Goal: Task Accomplishment & Management: Complete application form

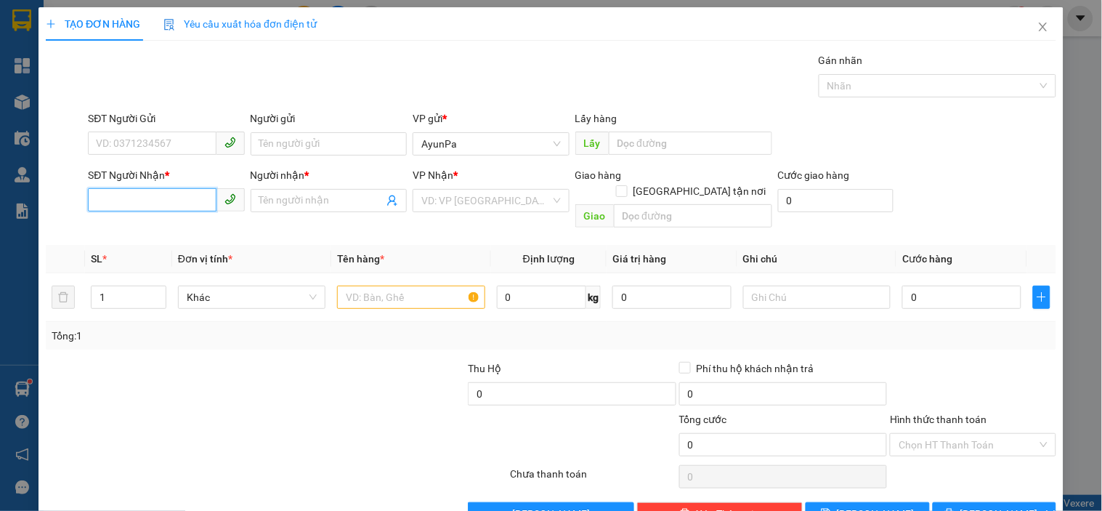
click at [142, 200] on input "SĐT Người Nhận *" at bounding box center [152, 199] width 128 height 23
type input "0908748834"
click at [148, 225] on div "0908748834 - hiệp" at bounding box center [164, 230] width 137 height 16
type input "hiệp"
type input "0908748834"
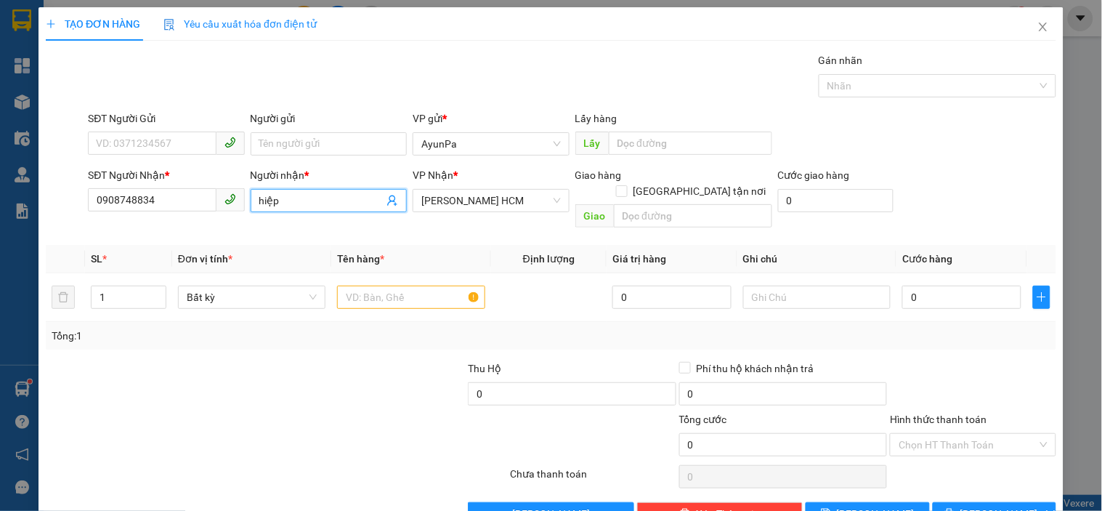
click at [263, 206] on input "hiệp" at bounding box center [321, 200] width 124 height 16
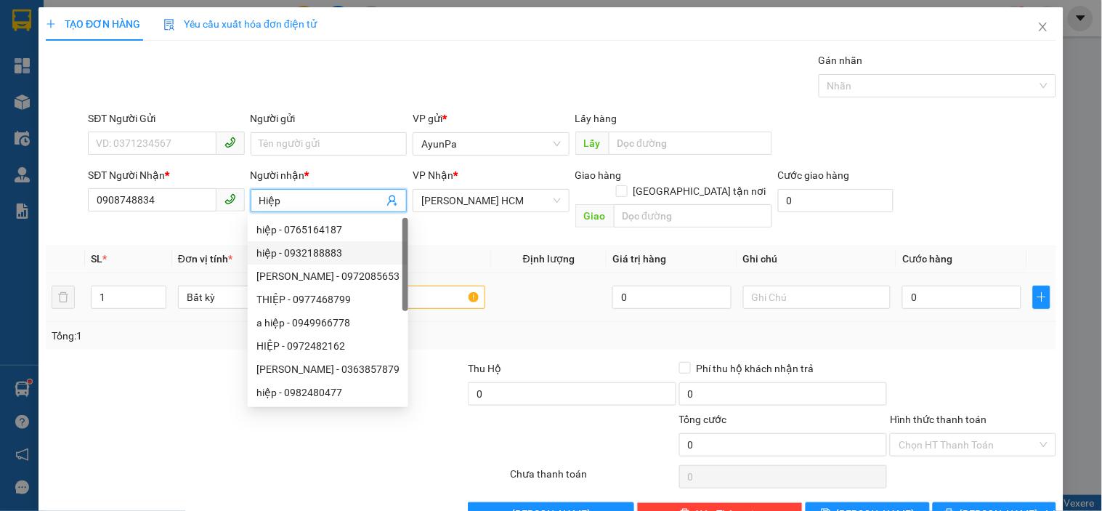
type input "Hiệp"
click at [449, 285] on input "text" at bounding box center [410, 296] width 147 height 23
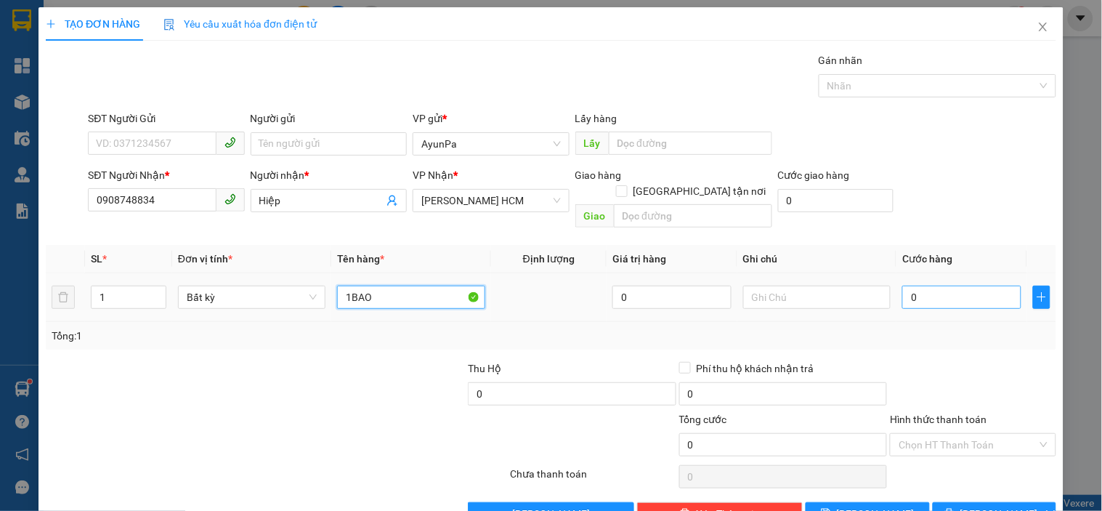
type input "1BAO"
click at [917, 292] on input "0" at bounding box center [961, 296] width 119 height 23
type input "5"
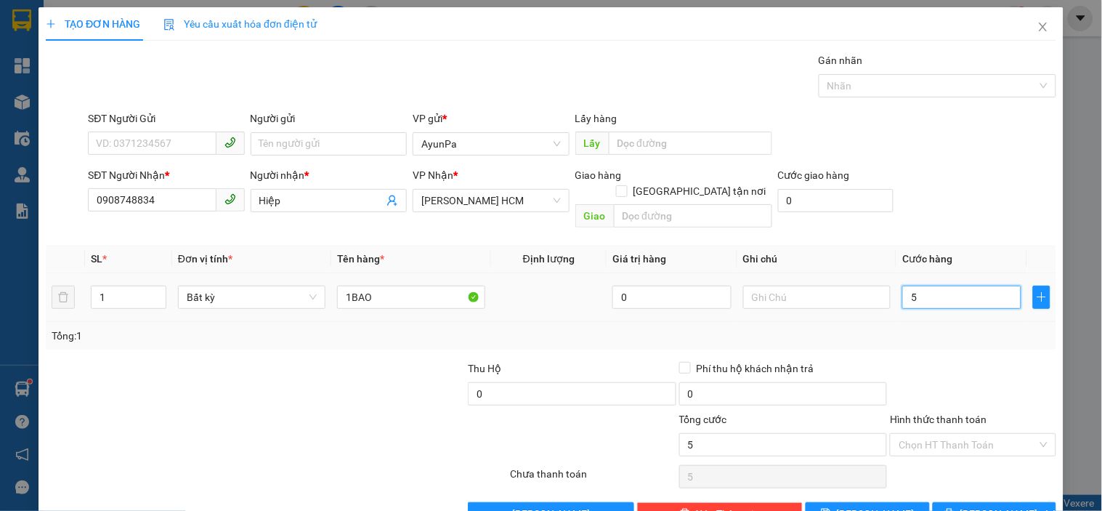
type input "50"
type input "50.000"
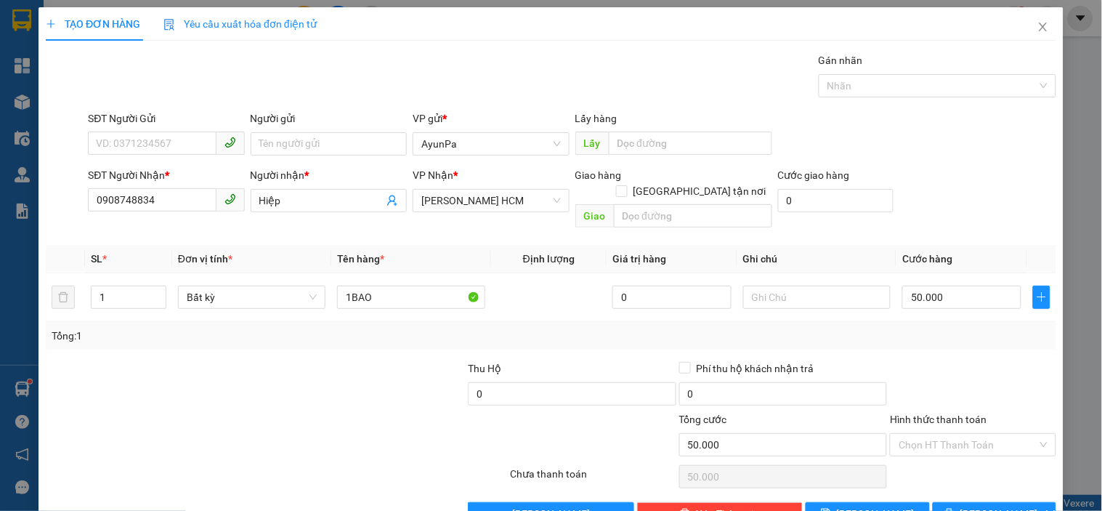
click at [926, 341] on div "Transit Pickup Surcharge Ids Transit Deliver Surcharge Ids Transit Deliver Surc…" at bounding box center [551, 288] width 1010 height 473
click at [931, 434] on input "Hình thức thanh toán" at bounding box center [967, 445] width 138 height 22
click at [961, 455] on div "Tại văn phòng" at bounding box center [964, 458] width 147 height 16
type input "0"
drag, startPoint x: 957, startPoint y: 474, endPoint x: 952, endPoint y: 489, distance: 15.4
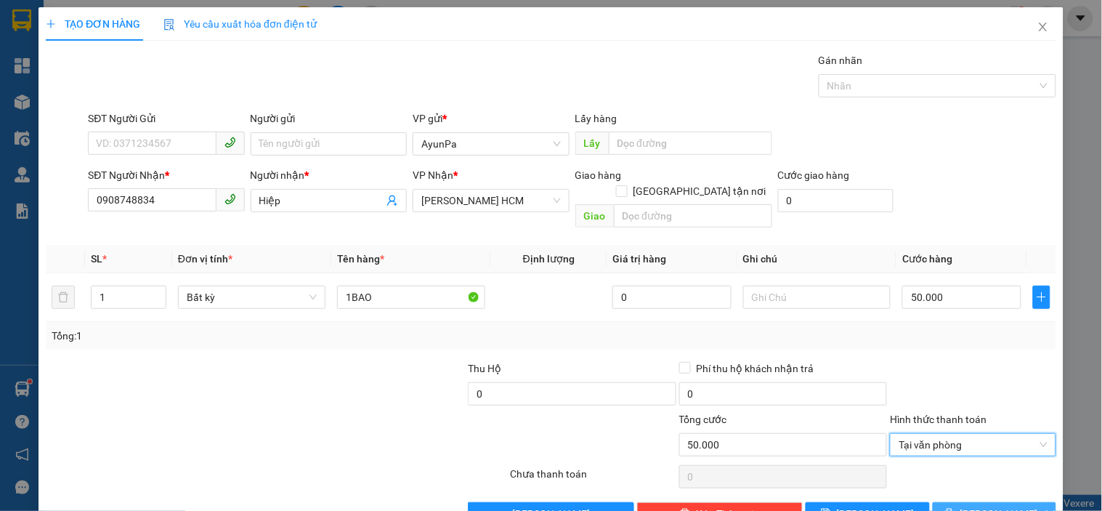
click at [955, 485] on div "Transit Pickup Surcharge Ids Transit Deliver Surcharge Ids Transit Deliver Surc…" at bounding box center [551, 288] width 1010 height 473
click at [952, 502] on button "[PERSON_NAME] và In" at bounding box center [994, 513] width 123 height 23
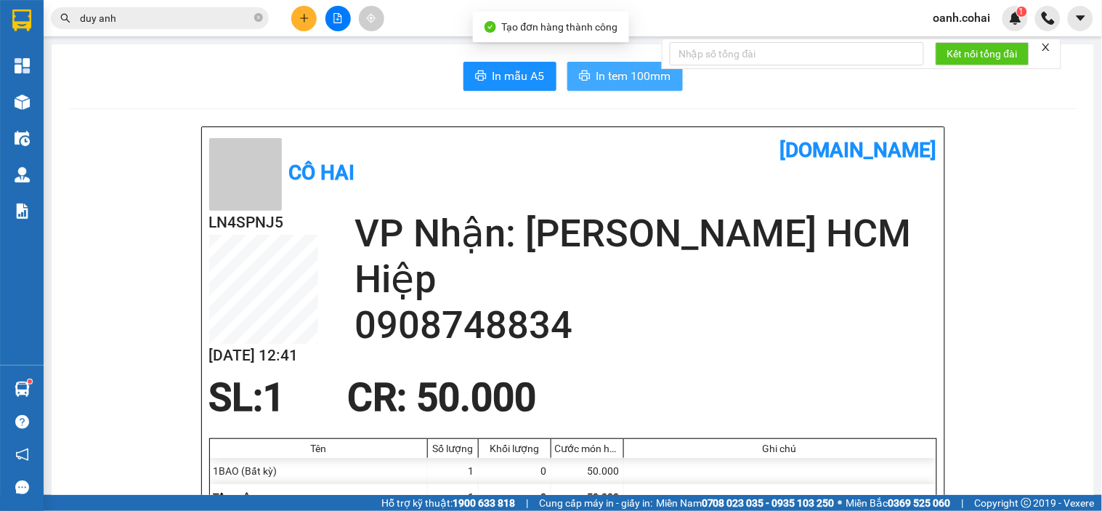
click at [662, 87] on button "In tem 100mm" at bounding box center [624, 76] width 115 height 29
